Goal: Information Seeking & Learning: Check status

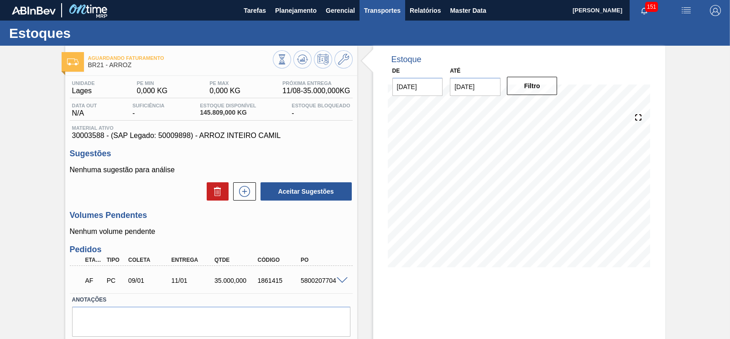
click at [377, 10] on span "Transportes" at bounding box center [382, 10] width 37 height 11
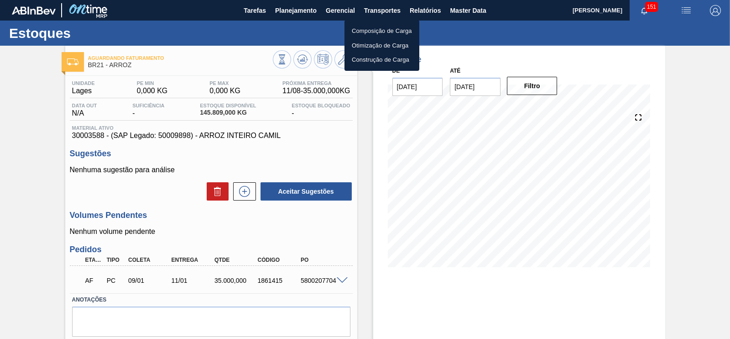
click at [425, 10] on div at bounding box center [365, 169] width 730 height 339
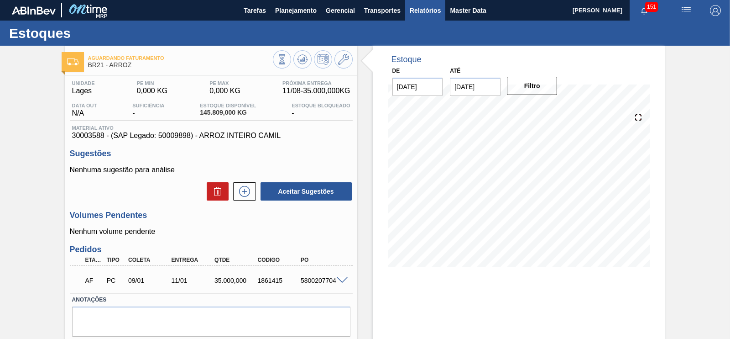
click at [427, 13] on span "Relatórios" at bounding box center [425, 10] width 31 height 11
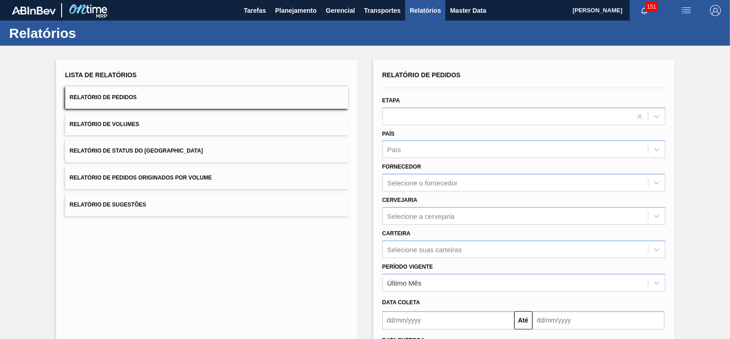
click at [162, 121] on button "Relatório de Volumes" at bounding box center [206, 124] width 283 height 22
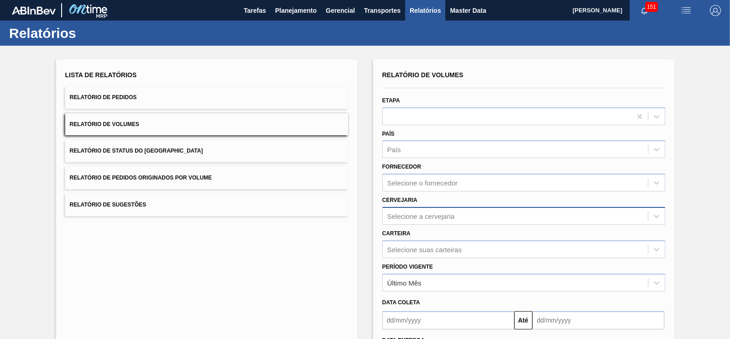
click at [429, 222] on div "Relatório de Volumes Etapa País País Fornecedor Selecione o fornecedor Cervejar…" at bounding box center [524, 217] width 283 height 299
click at [700, 195] on div "Lista de Relatórios Relatório de Pedidos Relatório de Volumes Relatório de Stat…" at bounding box center [365, 234] width 730 height 377
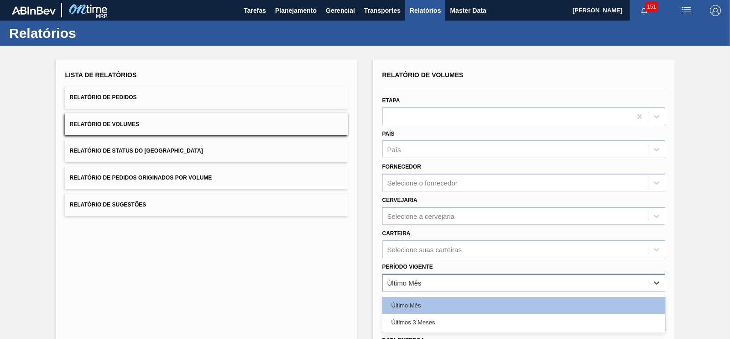
click at [427, 286] on div "Último Mês" at bounding box center [515, 282] width 265 height 13
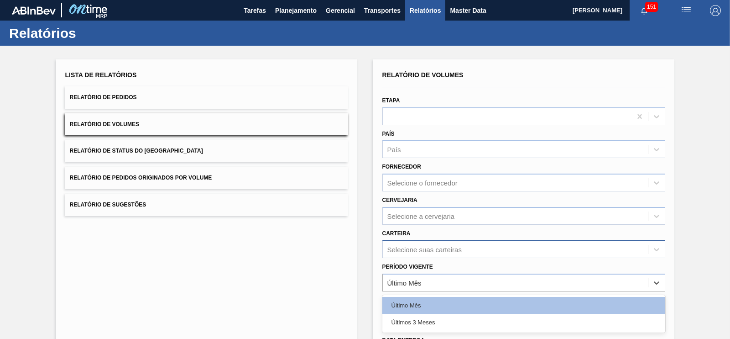
click at [453, 245] on div "Selecione suas carteiras" at bounding box center [524, 249] width 283 height 18
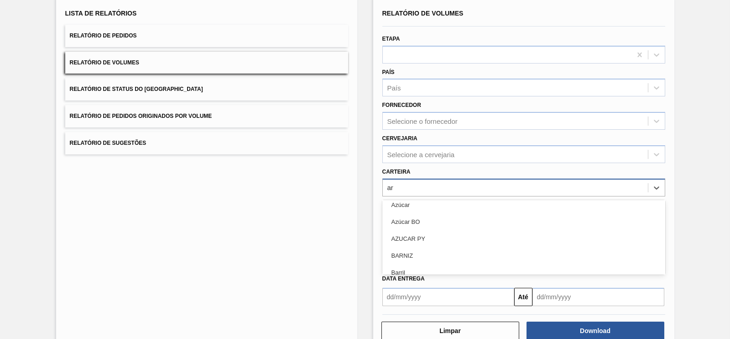
scroll to position [114, 0]
type input "ar"
click at [673, 180] on div "Relatório de Volumes Etapa País País Fornecedor Selecione o fornecedor Cervejar…" at bounding box center [523, 174] width 301 height 352
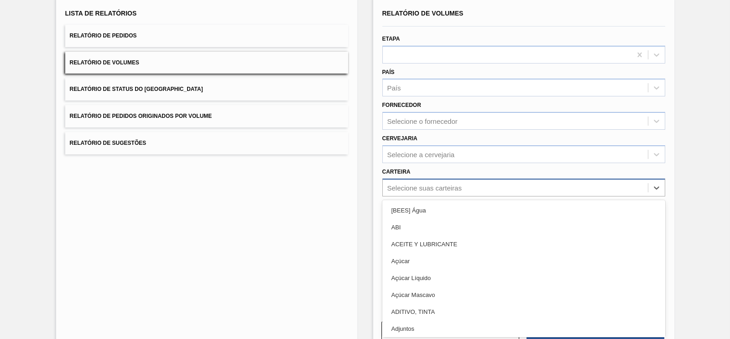
click at [420, 184] on div "Selecione suas carteiras" at bounding box center [425, 188] width 74 height 8
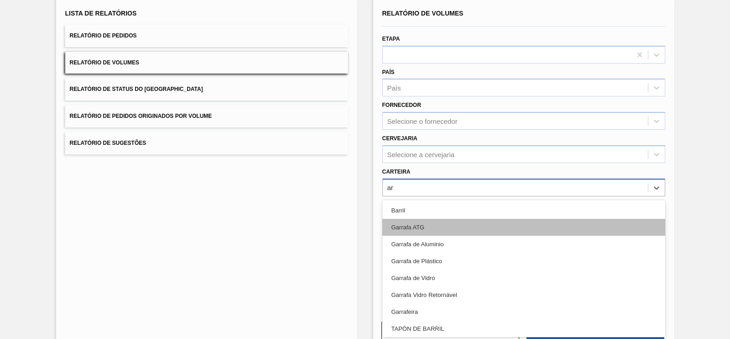
type input "a"
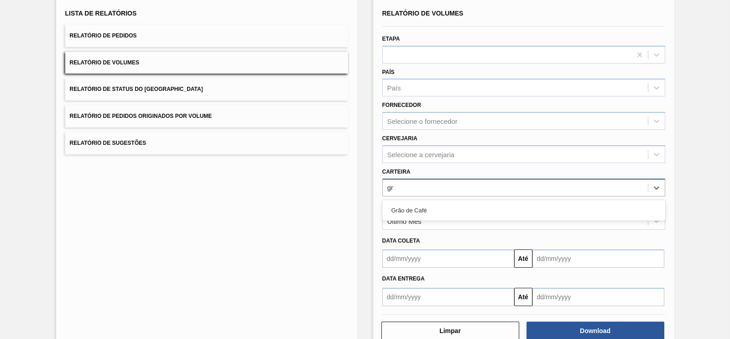
type input "gr"
click at [646, 235] on div "Data coleta" at bounding box center [524, 240] width 290 height 13
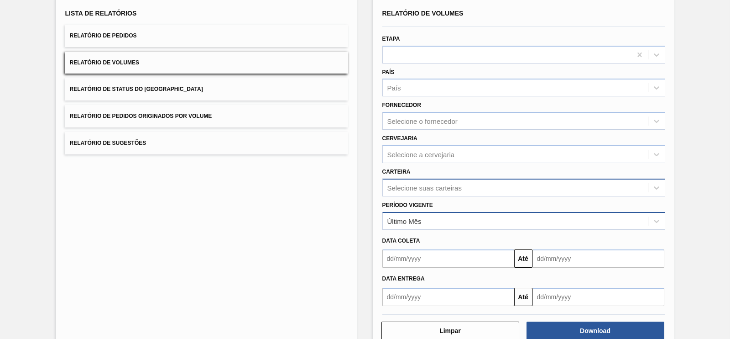
click at [428, 223] on div "Último Mês" at bounding box center [515, 220] width 265 height 13
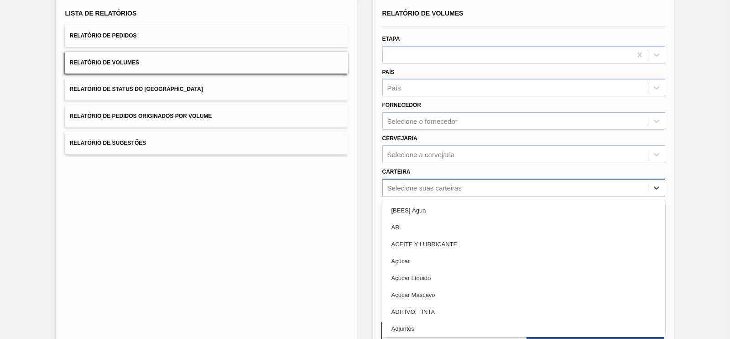
click at [468, 188] on div "Selecione suas carteiras" at bounding box center [515, 187] width 265 height 13
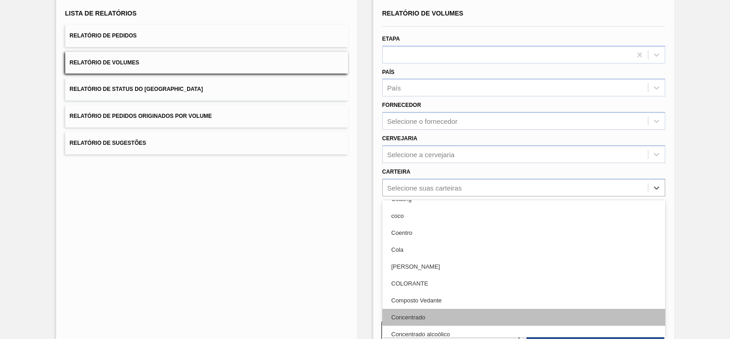
scroll to position [855, 0]
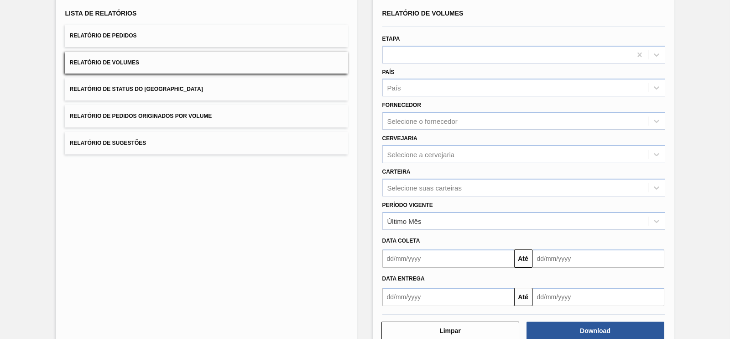
click at [696, 264] on div "Lista de Relatórios Relatório de Pedidos Relatório de Volumes Relatório de Stat…" at bounding box center [365, 172] width 730 height 377
